Goal: Transaction & Acquisition: Purchase product/service

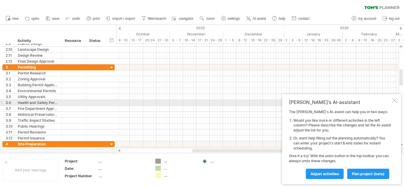
click at [395, 100] on div at bounding box center [394, 100] width 5 height 5
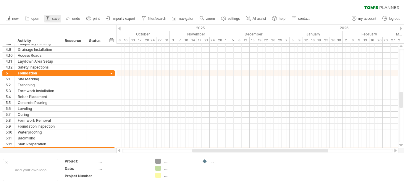
click at [55, 18] on span "save" at bounding box center [55, 19] width 7 height 4
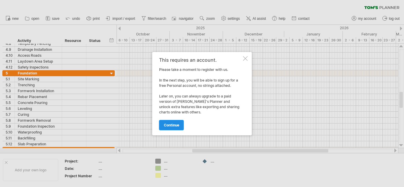
click at [177, 128] on link "continue" at bounding box center [171, 125] width 25 height 10
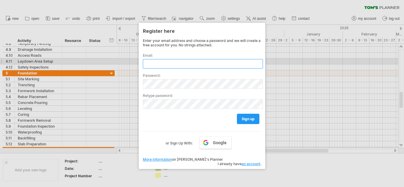
click at [165, 64] on input "text" at bounding box center [203, 63] width 120 height 9
click at [176, 61] on input "text" at bounding box center [203, 63] width 120 height 9
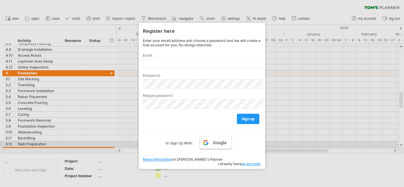
click at [218, 142] on span "Google" at bounding box center [220, 143] width 14 height 5
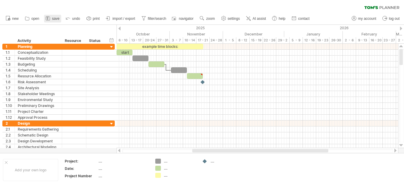
click at [52, 18] on span "save" at bounding box center [55, 19] width 7 height 4
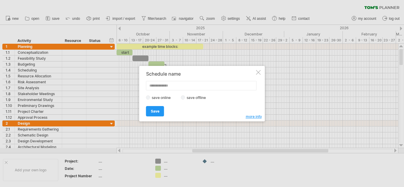
click at [187, 97] on label "save offline" at bounding box center [198, 98] width 26 height 4
click at [196, 84] on input "text" at bounding box center [201, 85] width 111 height 9
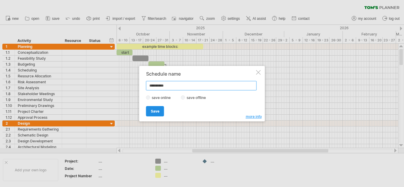
type input "**********"
click at [156, 110] on span "Save" at bounding box center [155, 111] width 9 height 4
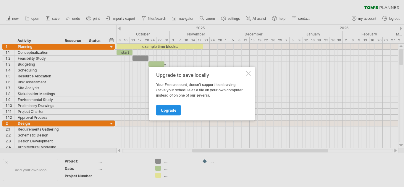
click at [166, 112] on span "Upgrade" at bounding box center [168, 110] width 15 height 4
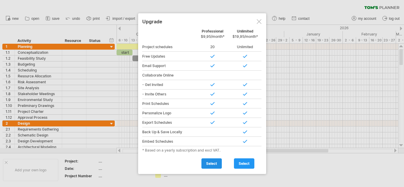
click at [218, 162] on link "select" at bounding box center [212, 164] width 20 height 10
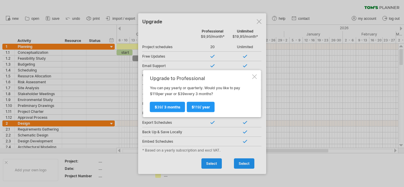
click at [258, 75] on div "Upgrade to Professional You can pay yearly or quarterly. Would you like to pay …" at bounding box center [202, 93] width 118 height 47
click at [253, 76] on div at bounding box center [254, 76] width 5 height 5
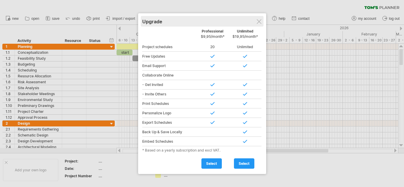
click at [262, 22] on div "Upgrade" at bounding box center [202, 21] width 120 height 11
click at [259, 20] on div at bounding box center [259, 21] width 5 height 5
